Goal: Communication & Community: Share content

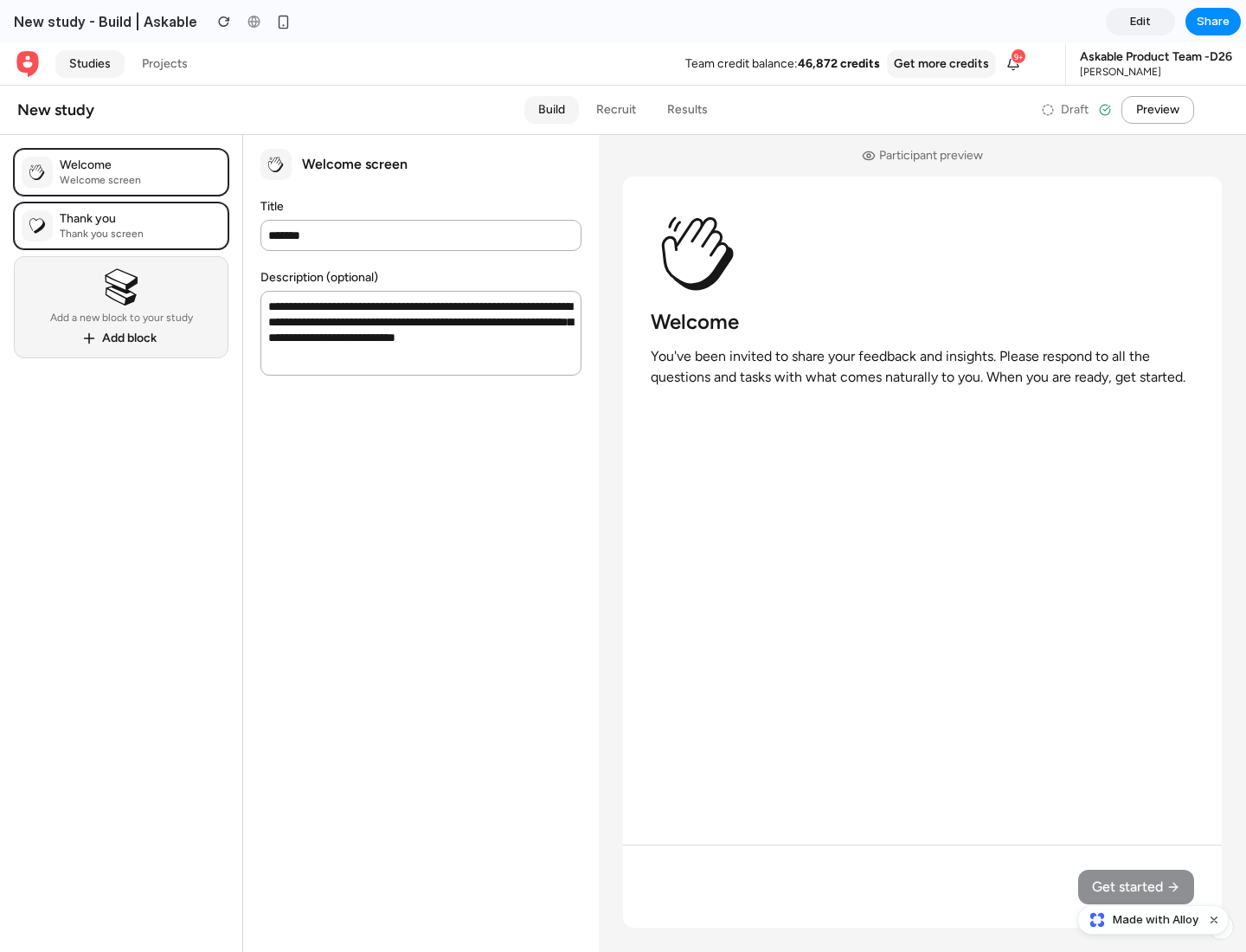
click at [1213, 22] on span "Share" at bounding box center [1214, 22] width 33 height 18
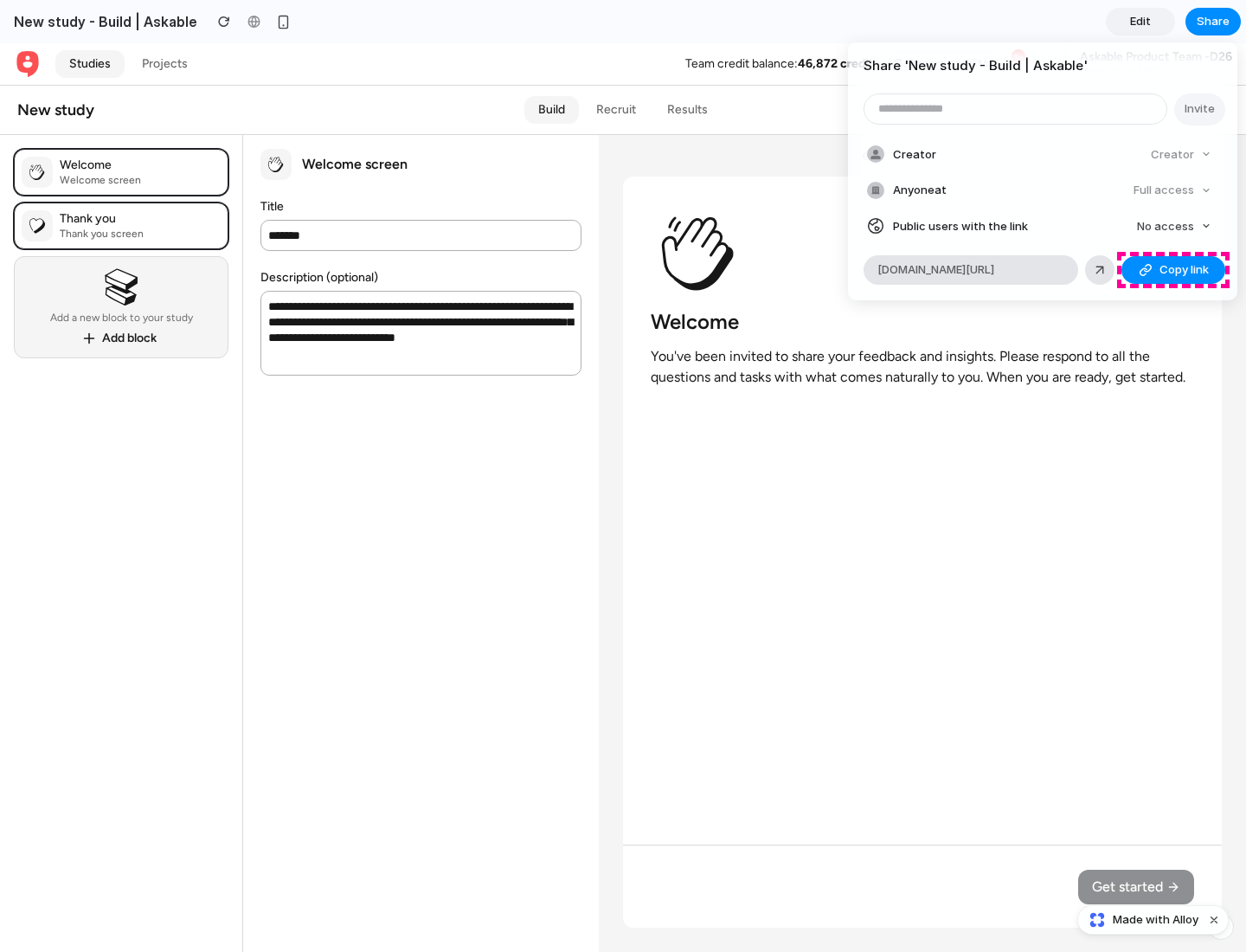
click at [1174, 270] on span "Copy link" at bounding box center [1184, 270] width 49 height 18
click at [1155, 920] on div "Share ' New study - Build | Askable ' Invite Creator Creator Anyone at Full acc…" at bounding box center [623, 476] width 1246 height 952
